Goal: Task Accomplishment & Management: Complete application form

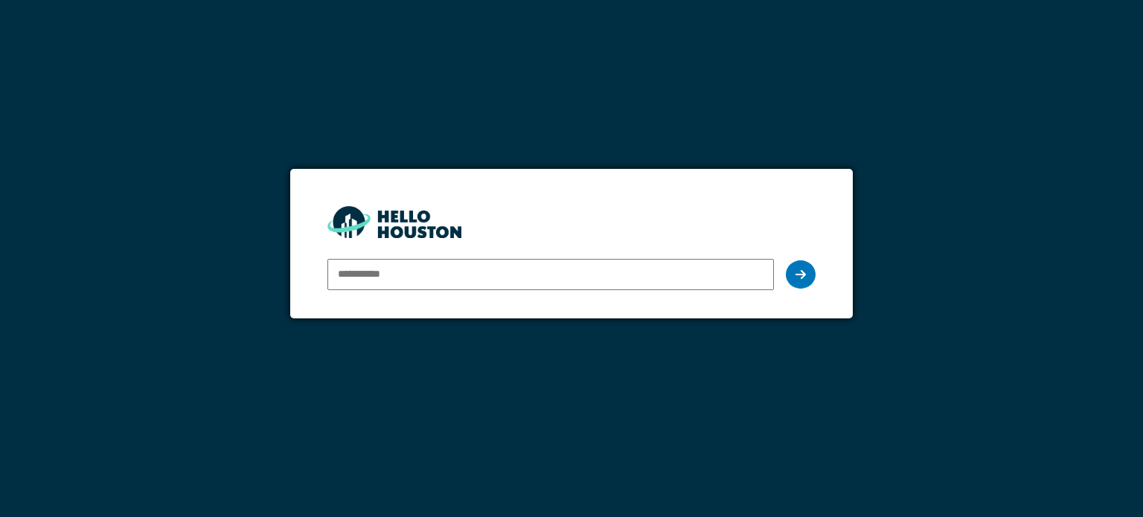
type input "**********"
click at [810, 275] on div at bounding box center [801, 274] width 30 height 28
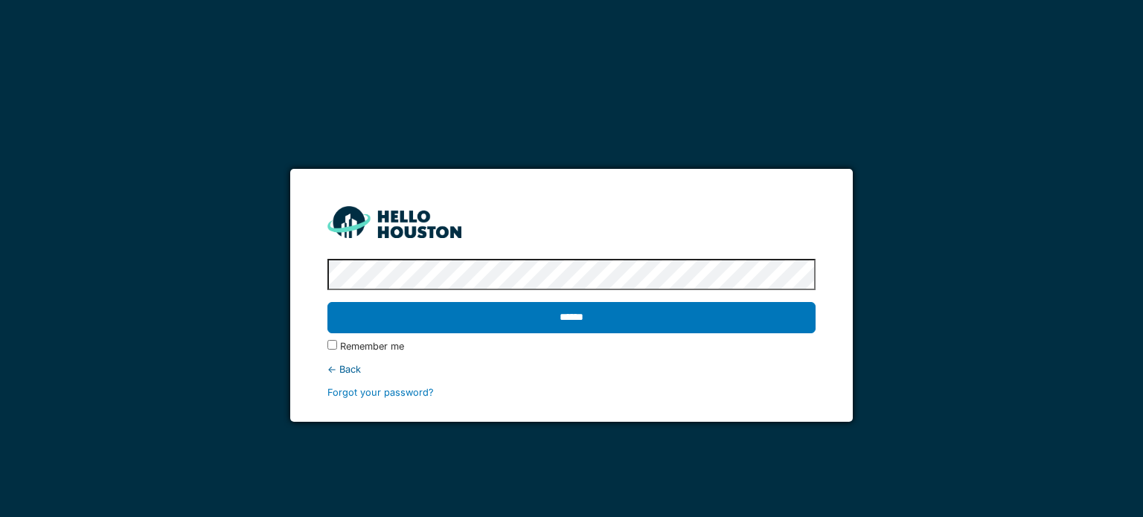
click at [327, 302] on input "******" at bounding box center [570, 317] width 487 height 31
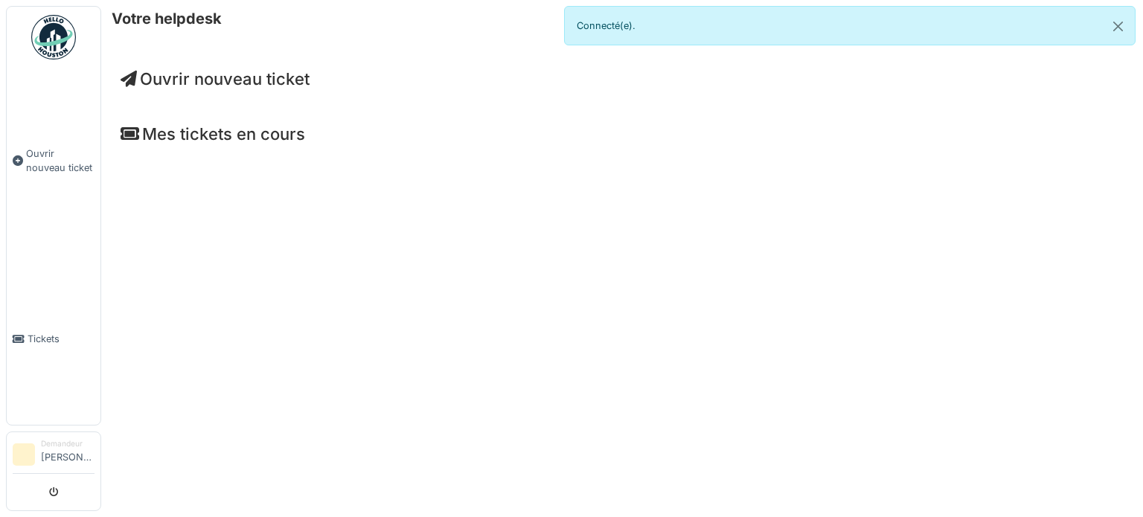
click at [224, 80] on span "Ouvrir nouveau ticket" at bounding box center [215, 78] width 189 height 19
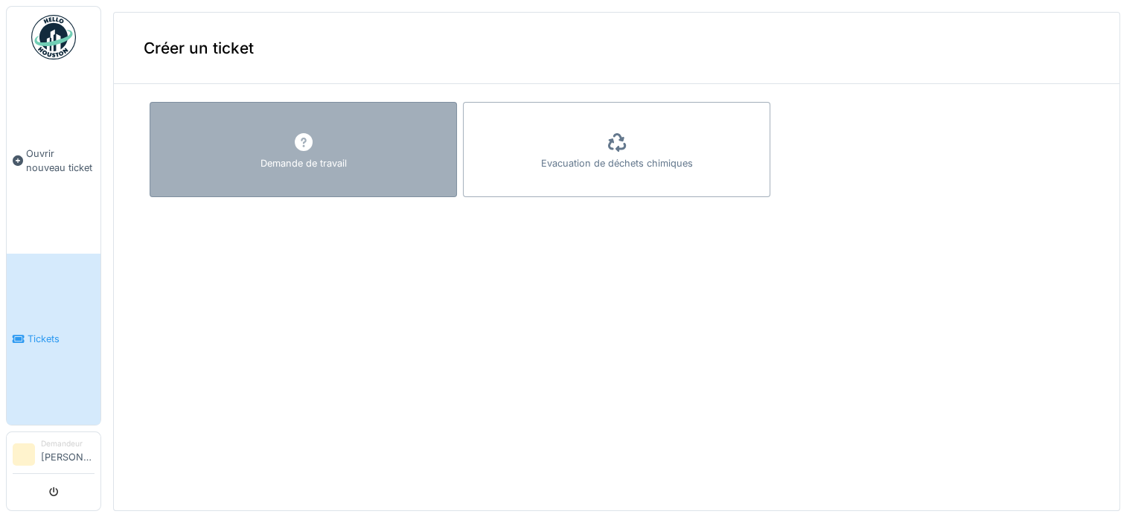
click at [271, 139] on div "Demande de travail" at bounding box center [303, 149] width 307 height 95
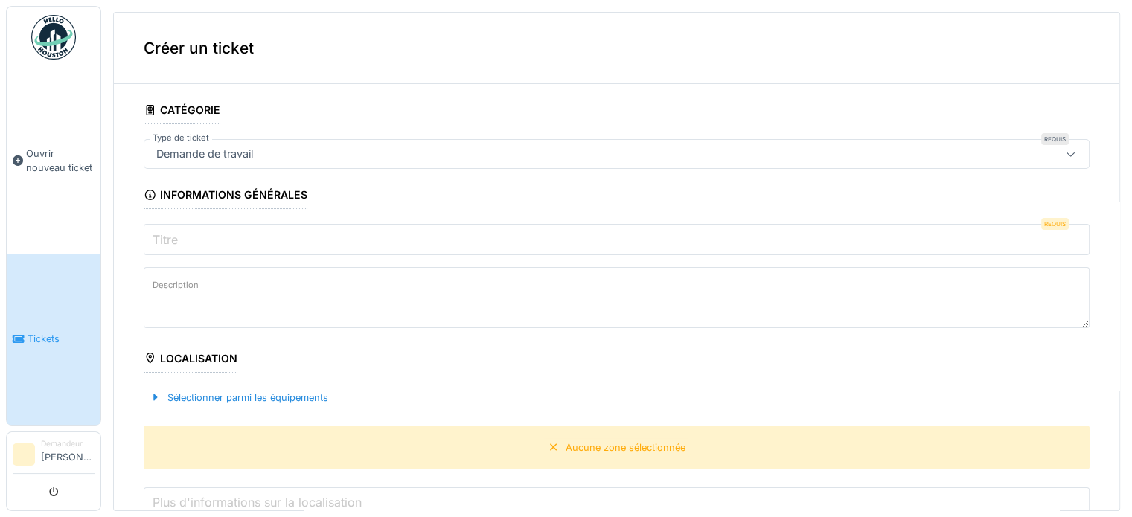
click at [235, 248] on input "Titre" at bounding box center [617, 239] width 946 height 31
click at [199, 231] on input "Titre" at bounding box center [617, 239] width 946 height 31
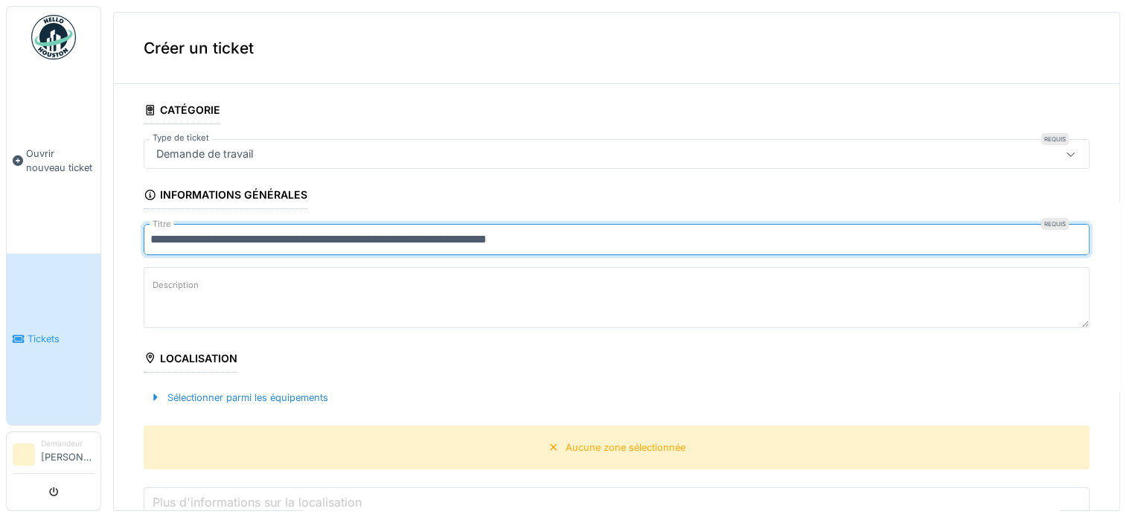
type input "**********"
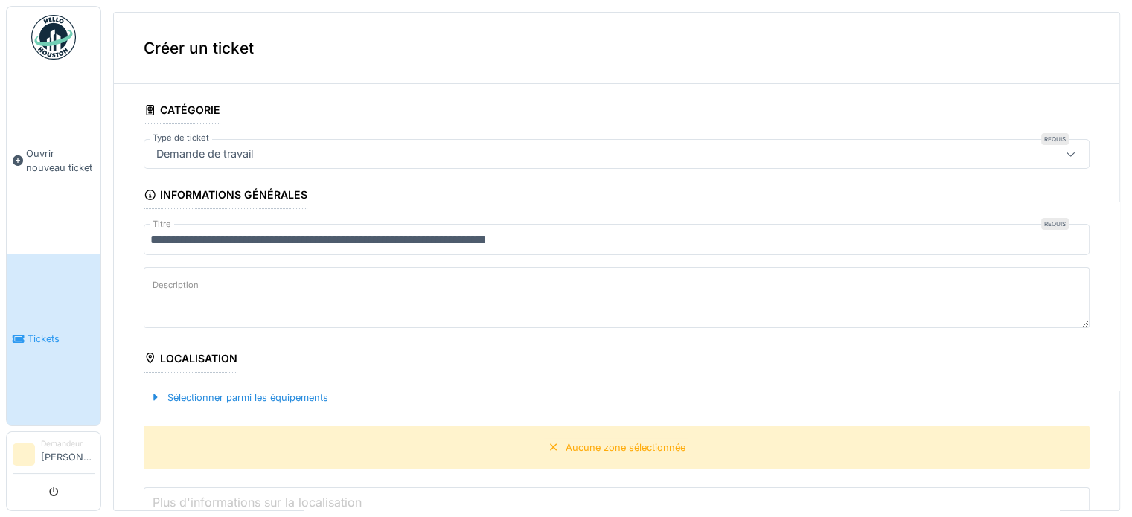
click at [288, 290] on textarea "Description" at bounding box center [617, 297] width 946 height 61
drag, startPoint x: 773, startPoint y: 297, endPoint x: 468, endPoint y: 291, distance: 305.1
click at [468, 290] on textarea "**********" at bounding box center [617, 297] width 946 height 61
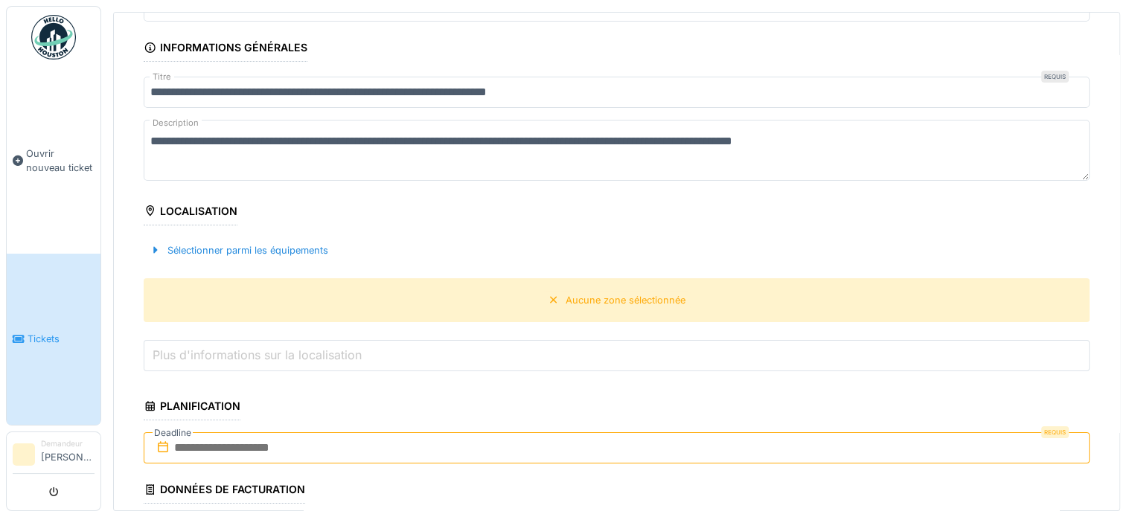
scroll to position [149, 0]
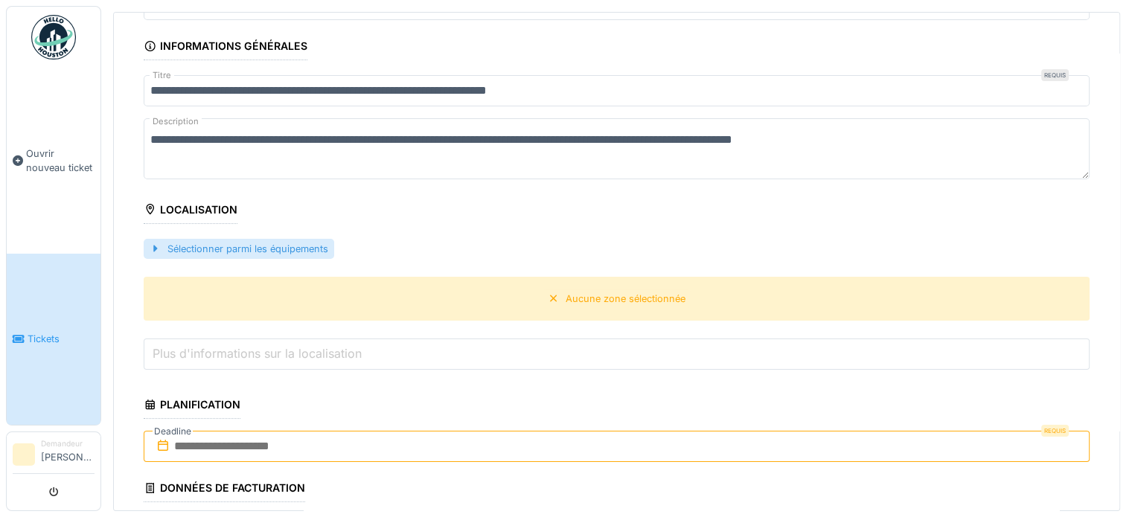
type textarea "**********"
click at [158, 246] on div at bounding box center [156, 249] width 12 height 14
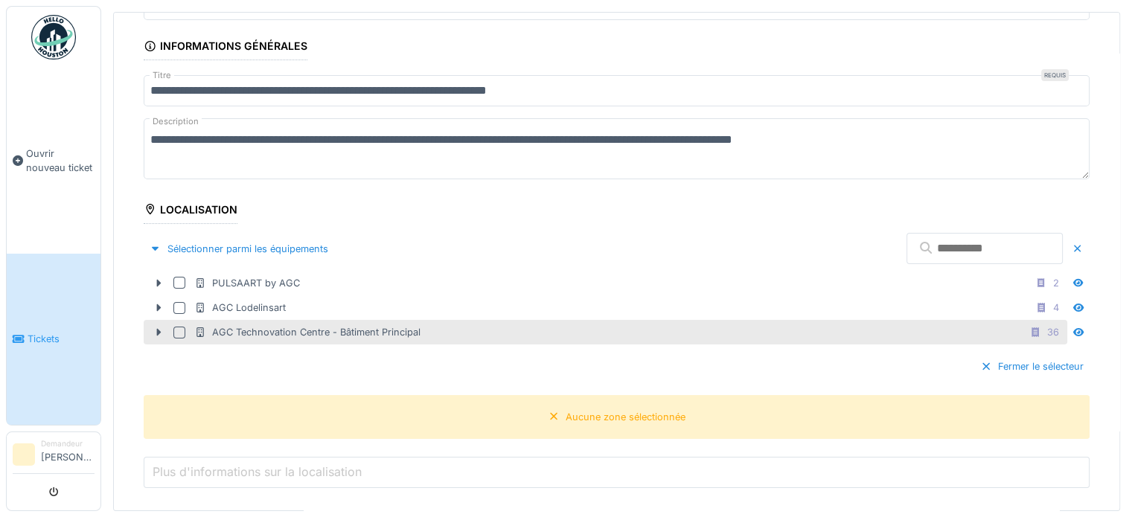
click at [187, 330] on div at bounding box center [182, 333] width 18 height 12
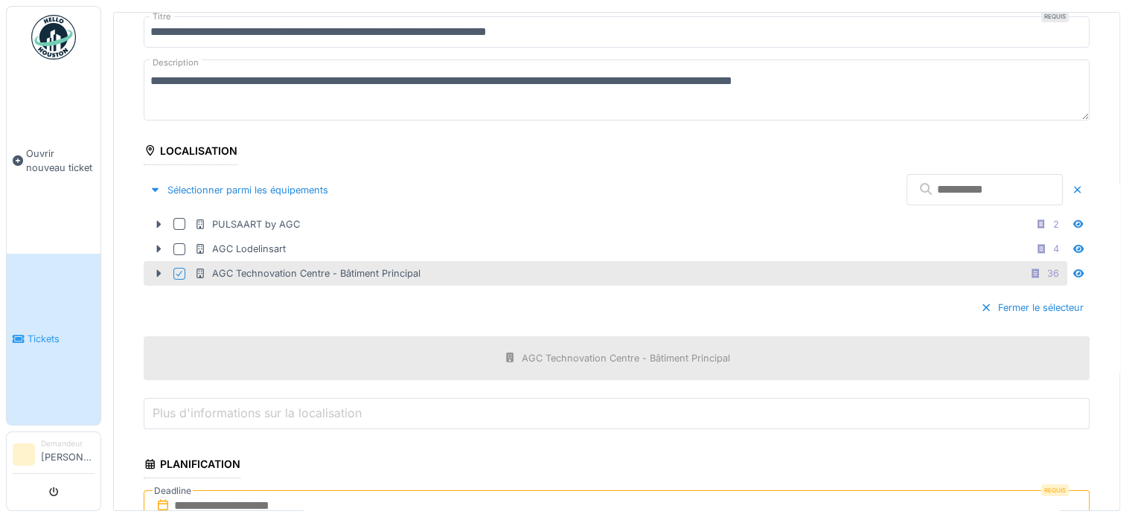
scroll to position [298, 0]
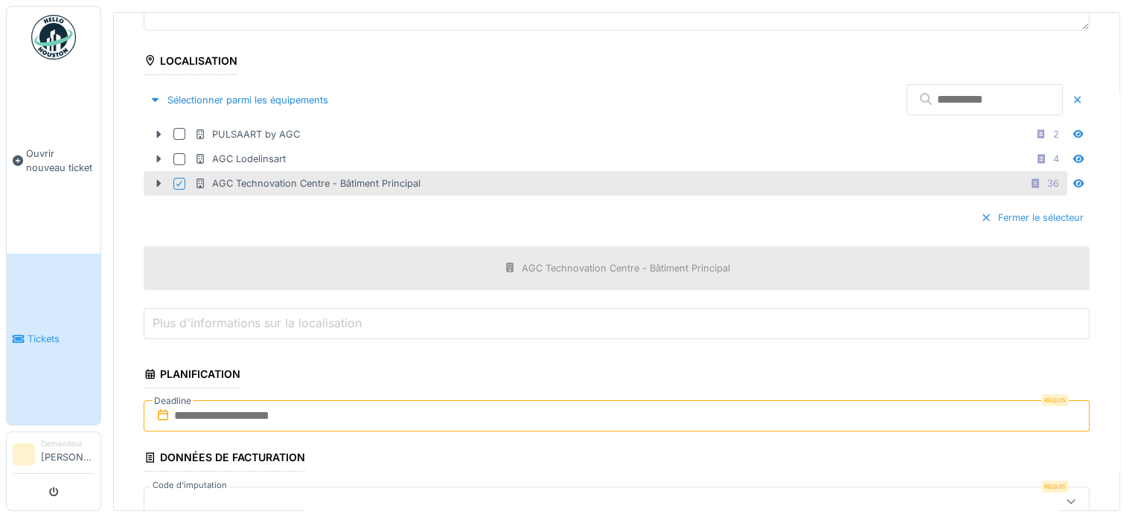
click at [980, 217] on div at bounding box center [986, 218] width 12 height 14
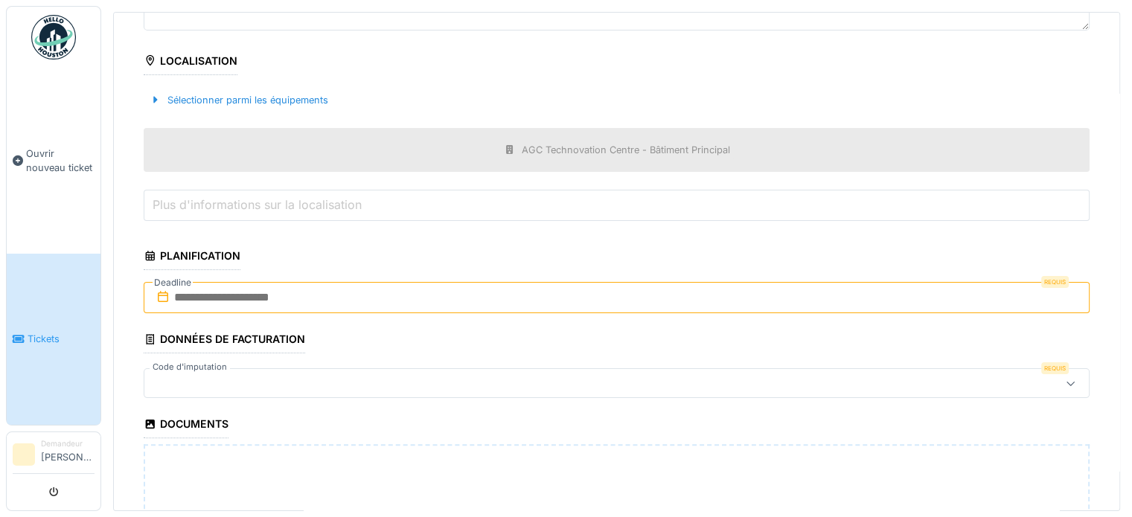
click at [324, 208] on label "Plus d'informations sur la localisation" at bounding box center [257, 205] width 215 height 18
click at [324, 208] on input "Plus d'informations sur la localisation" at bounding box center [617, 205] width 946 height 31
click at [234, 298] on input "text" at bounding box center [617, 297] width 946 height 31
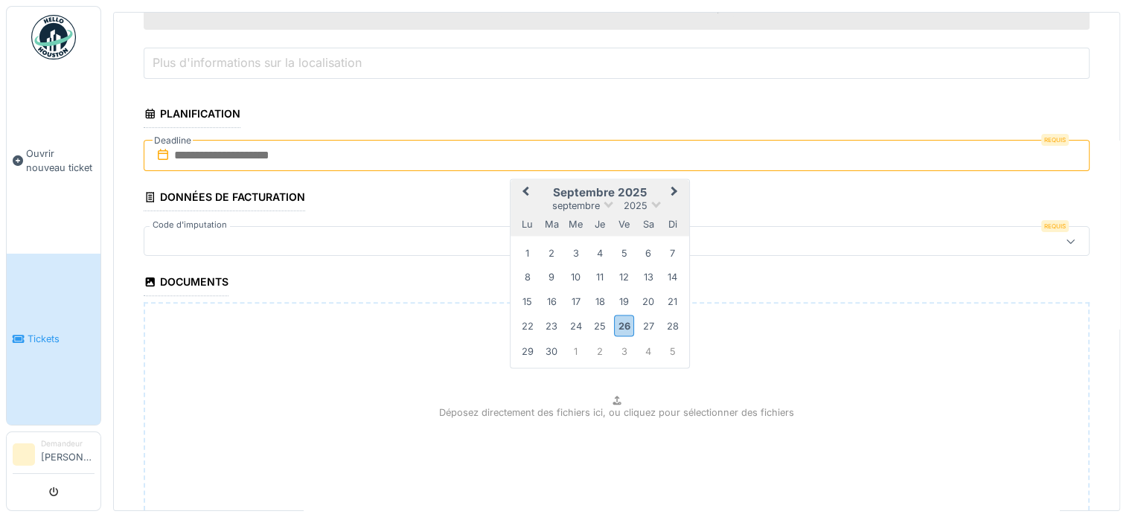
scroll to position [446, 0]
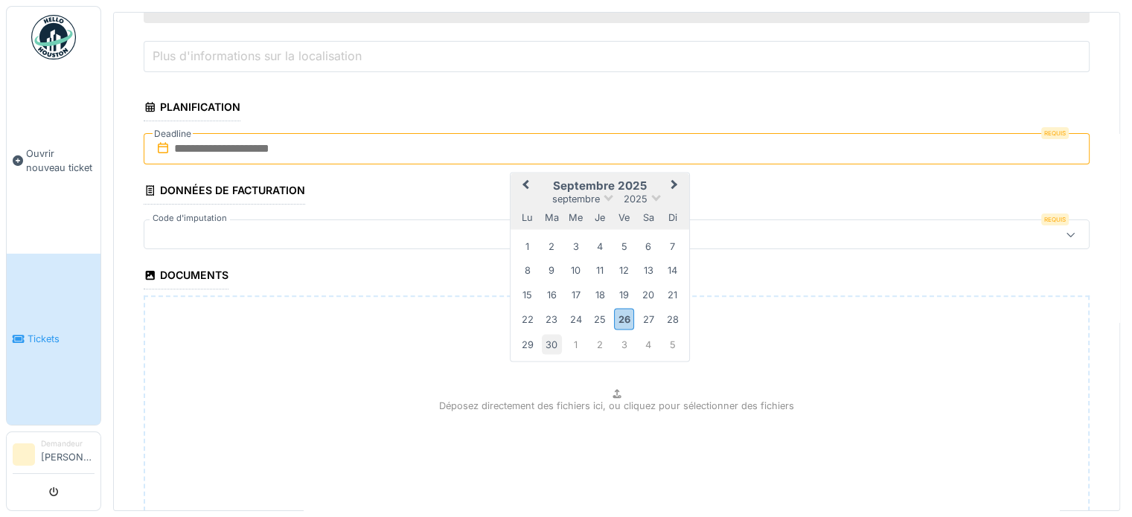
click at [548, 345] on div "30" at bounding box center [552, 344] width 20 height 20
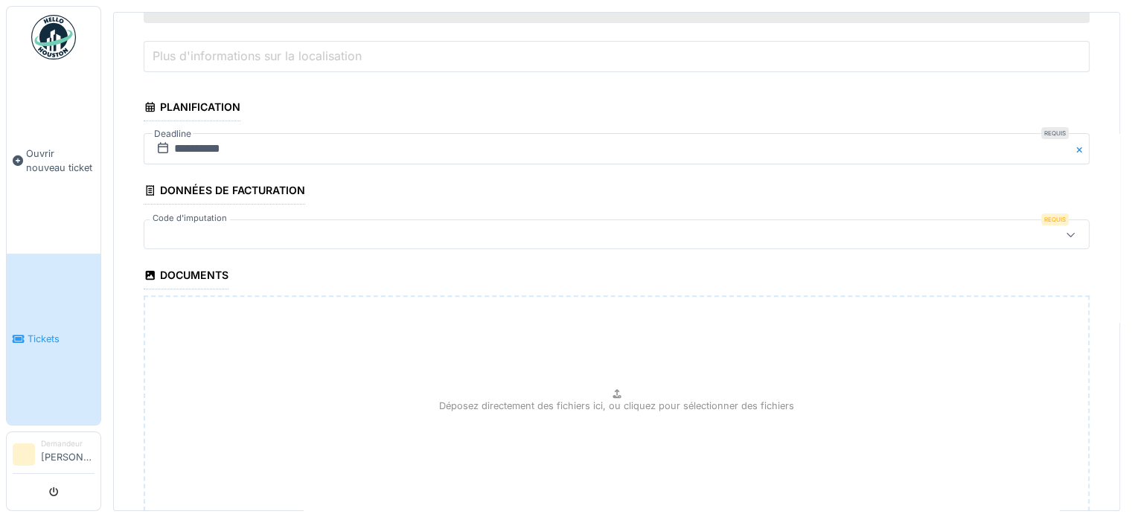
click at [260, 226] on div at bounding box center [563, 234] width 827 height 16
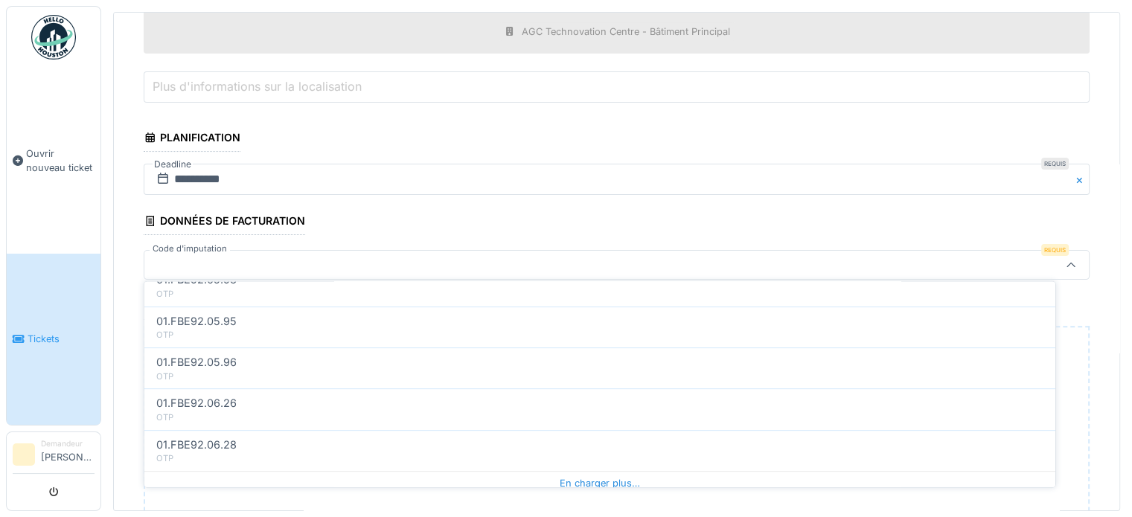
scroll to position [744, 0]
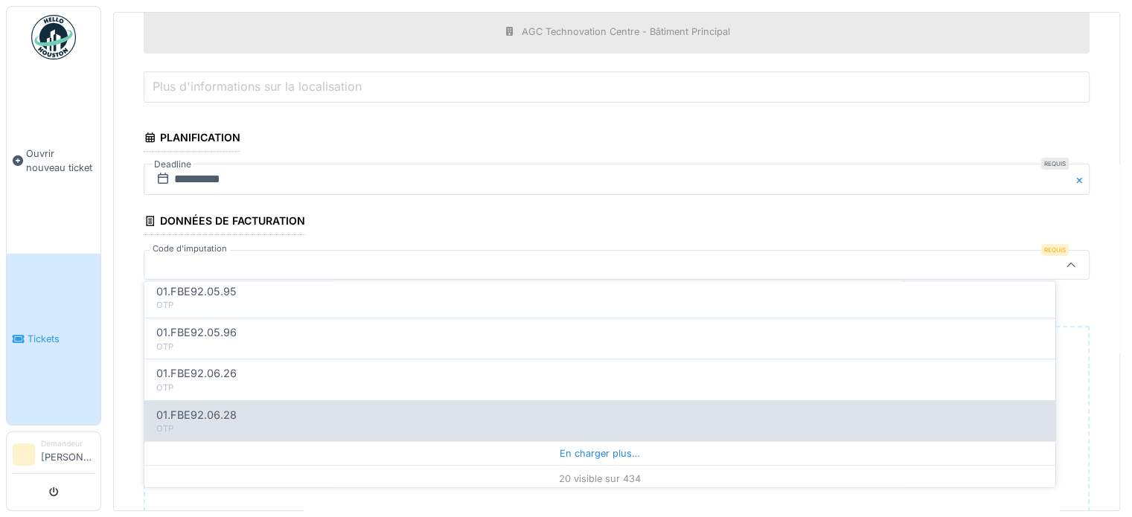
click at [589, 449] on div "En charger plus…" at bounding box center [599, 453] width 911 height 24
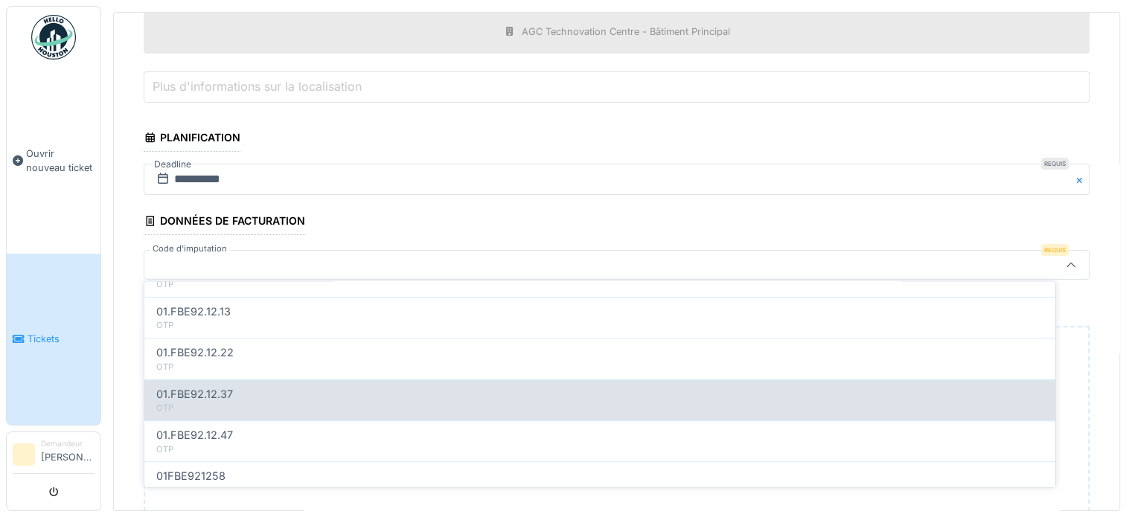
scroll to position [1566, 0]
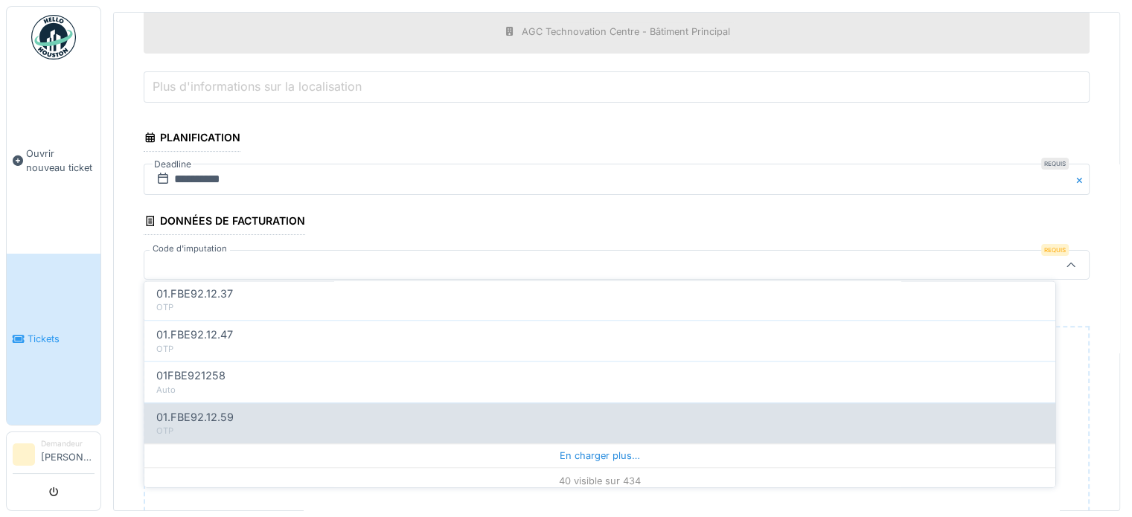
drag, startPoint x: 628, startPoint y: 434, endPoint x: 615, endPoint y: 442, distance: 15.1
click at [621, 444] on div "En charger plus…" at bounding box center [599, 456] width 911 height 24
click at [647, 447] on div "En charger plus…" at bounding box center [599, 459] width 911 height 24
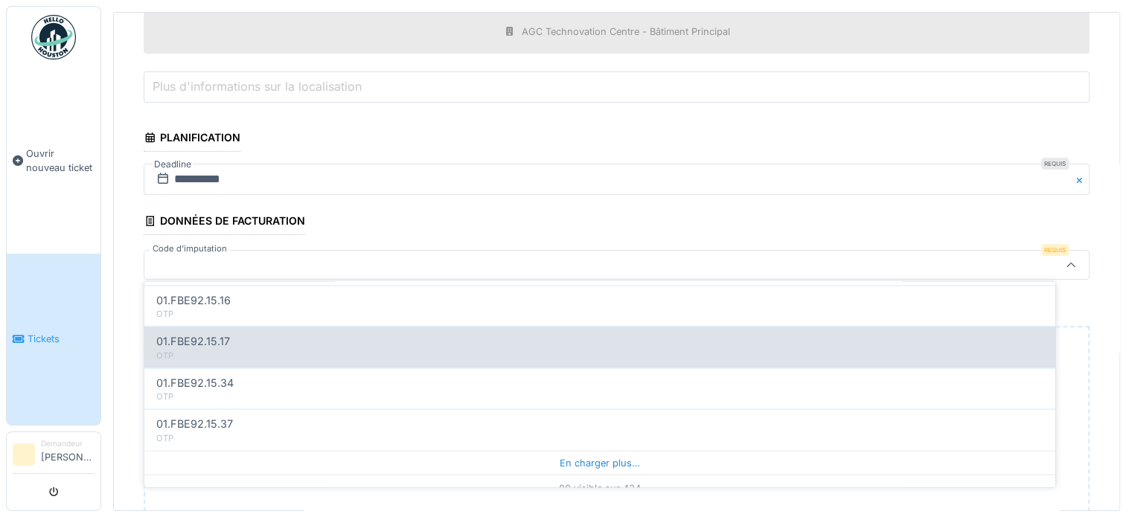
scroll to position [5, 0]
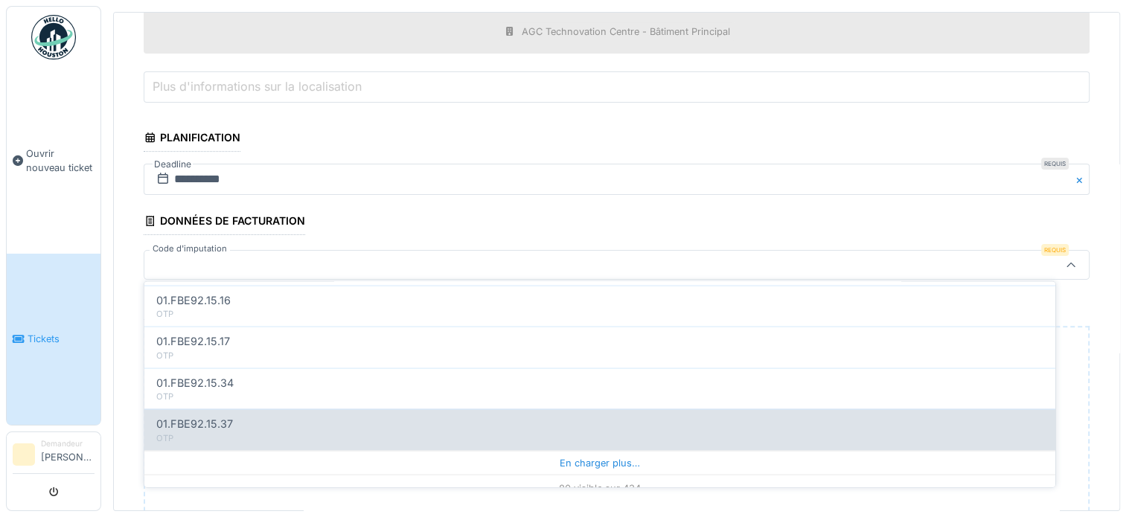
click at [607, 450] on div "En charger plus…" at bounding box center [599, 462] width 911 height 24
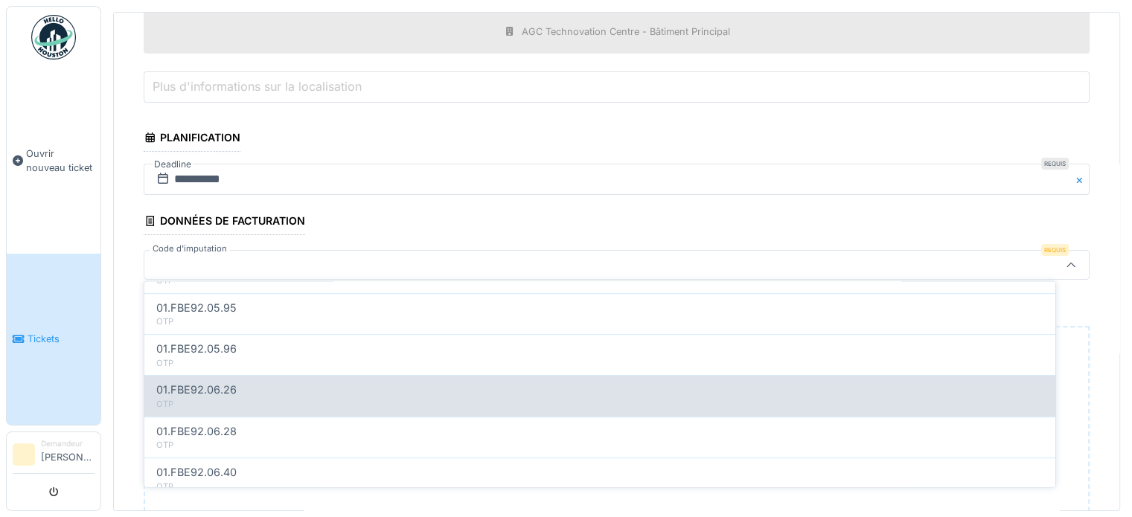
scroll to position [753, 0]
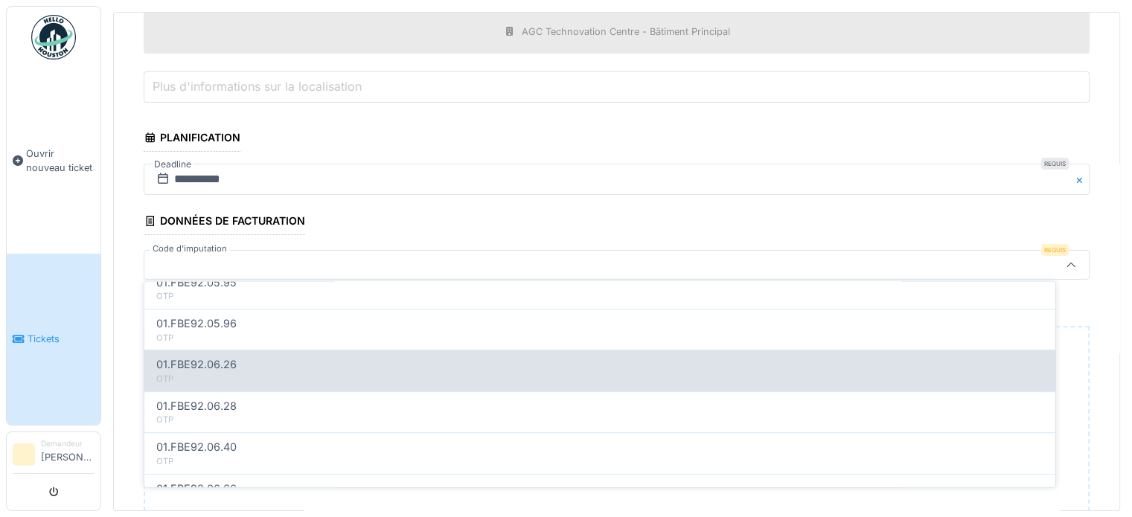
click at [268, 358] on div "01.FBE92.06.26" at bounding box center [599, 364] width 887 height 16
type input "**"
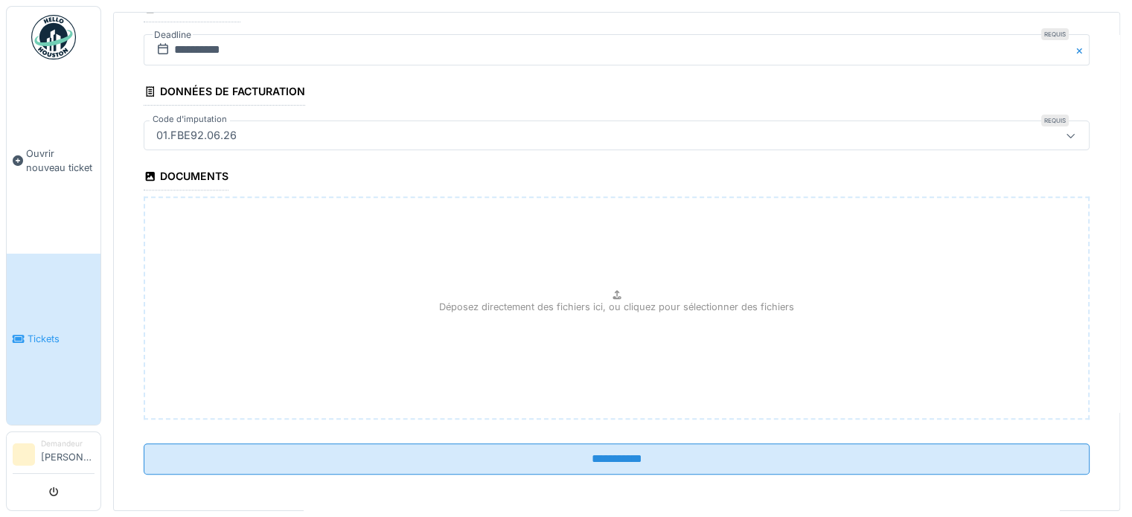
scroll to position [548, 0]
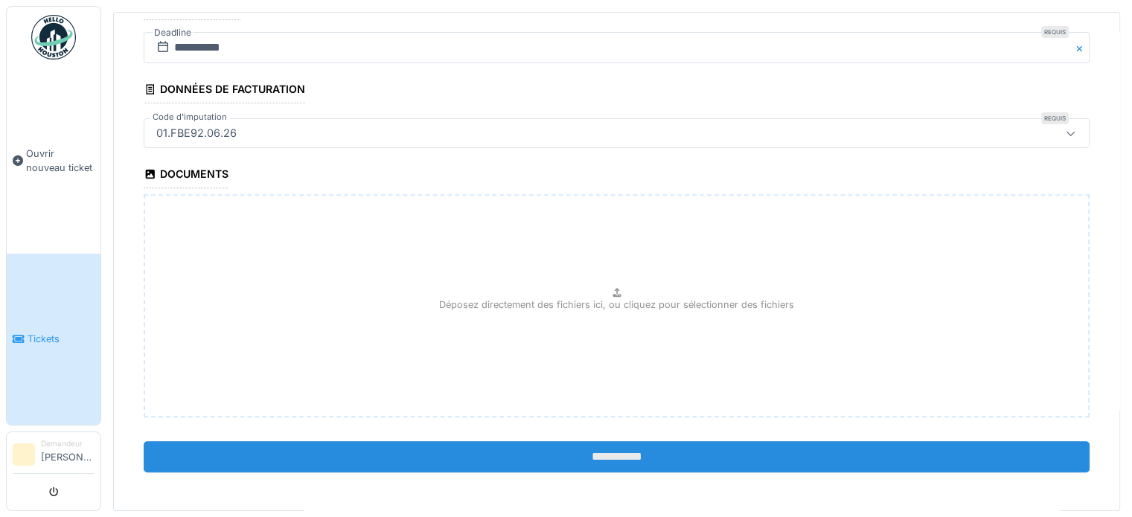
click at [616, 452] on input "**********" at bounding box center [617, 456] width 946 height 31
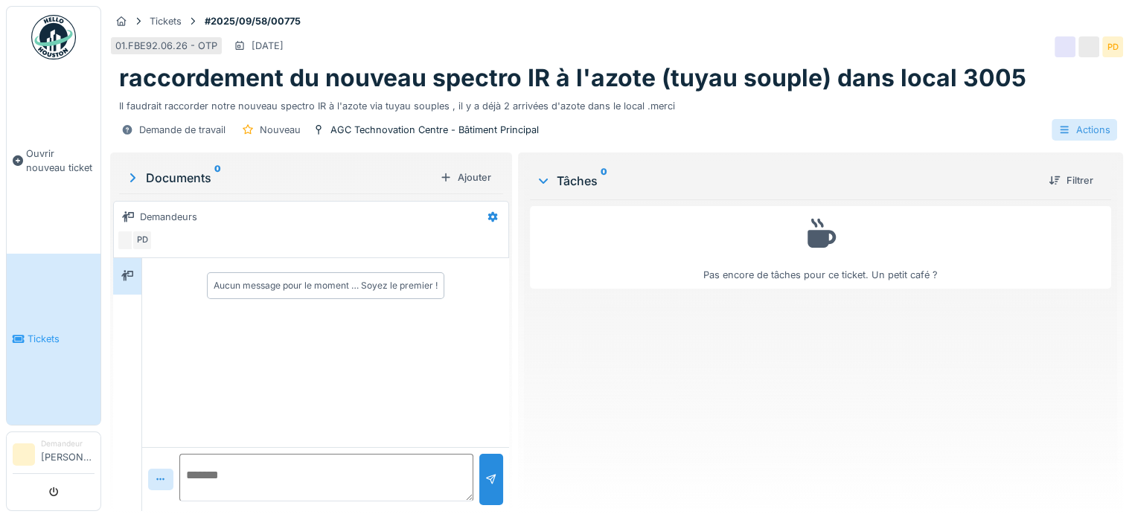
click at [1084, 133] on div "Actions" at bounding box center [1083, 130] width 65 height 22
click at [863, 129] on div "Demande de travail Nouveau AGC Technovation Centre - Bâtiment Principal Actions" at bounding box center [616, 129] width 1013 height 33
